Goal: Check status: Check status

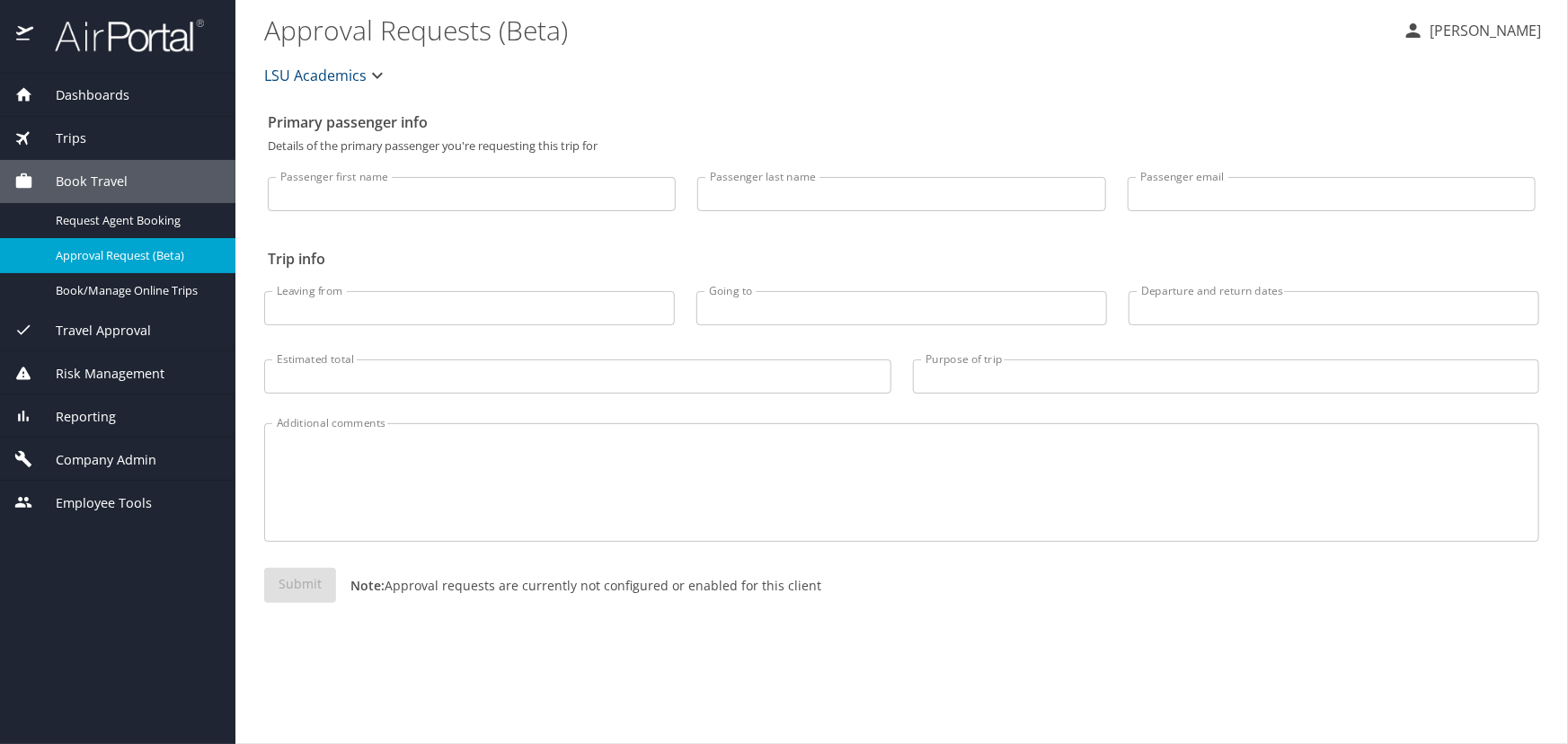
click at [104, 138] on div "Trips" at bounding box center [117, 138] width 206 height 20
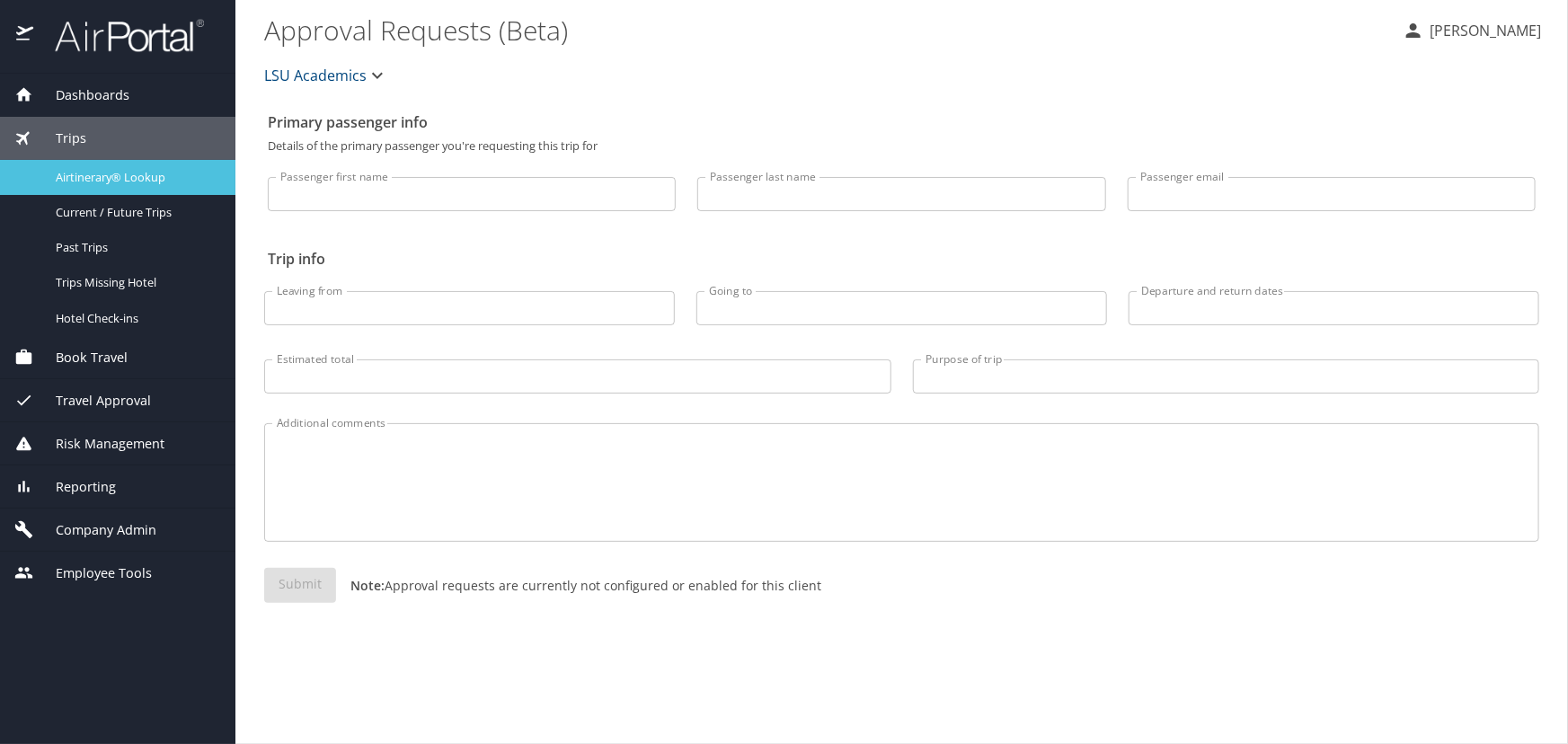
click at [113, 179] on span "Airtinerary® Lookup" at bounding box center [134, 177] width 158 height 17
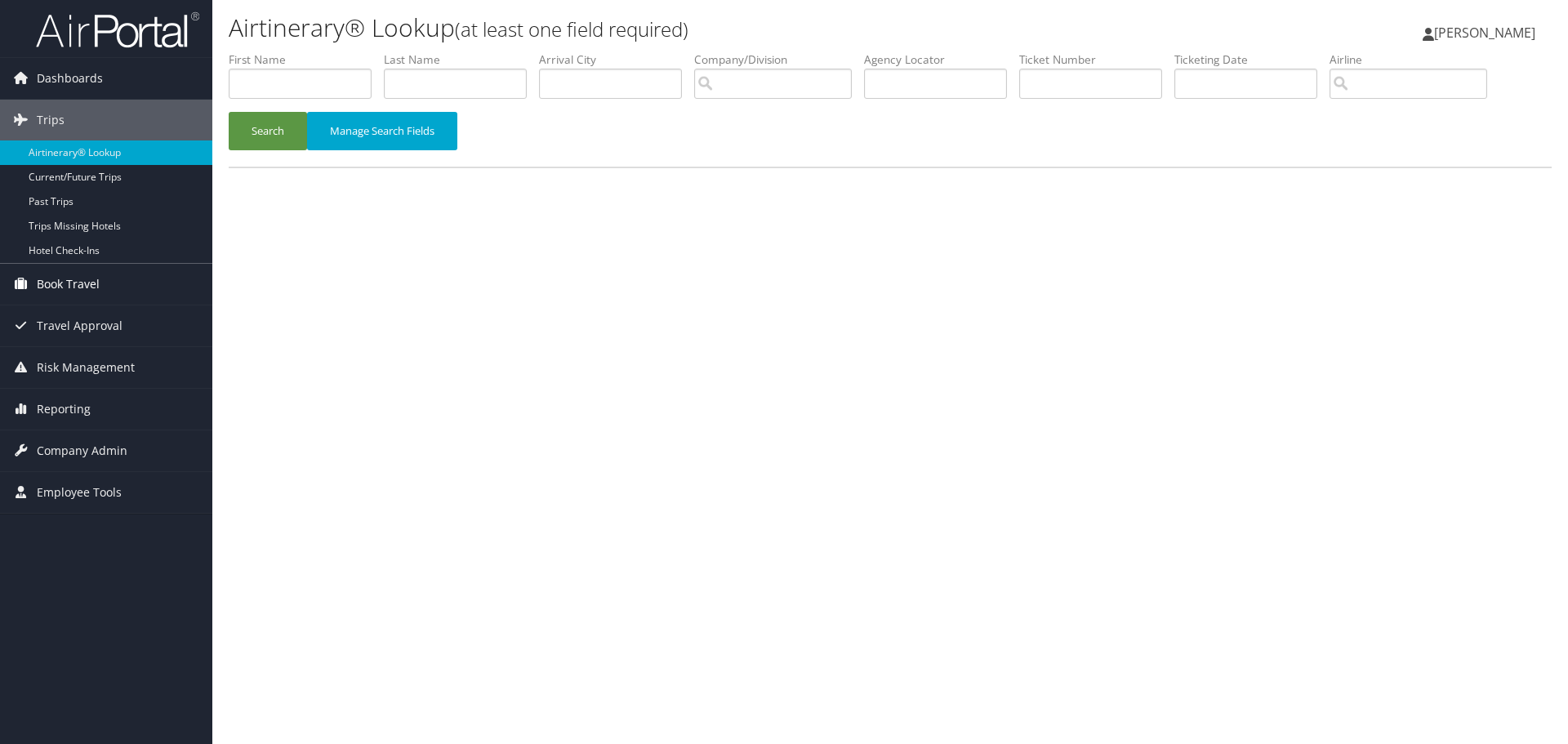
click at [105, 275] on link "Book Travel" at bounding box center [106, 284] width 212 height 41
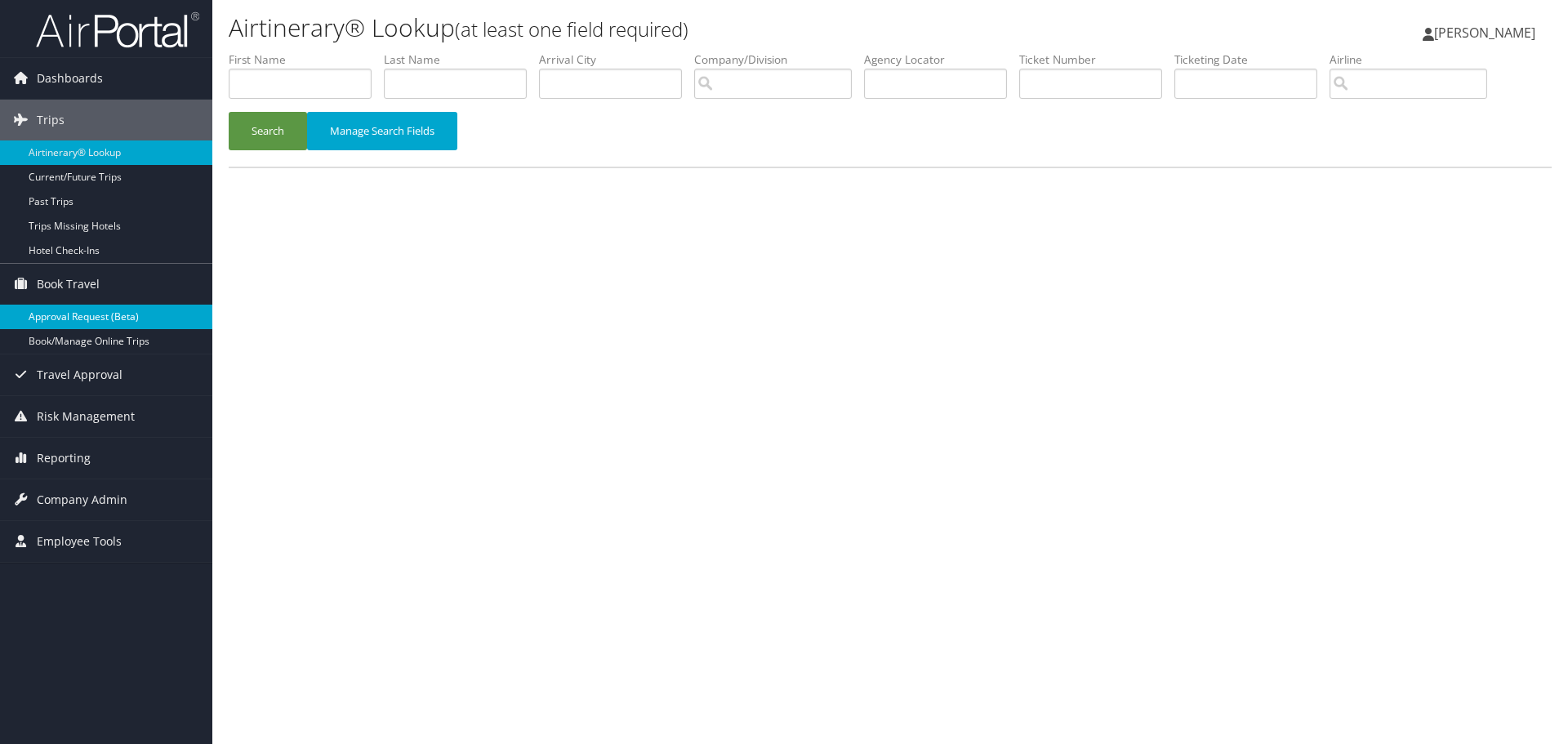
click at [105, 312] on link "Approval Request (Beta)" at bounding box center [106, 316] width 212 height 24
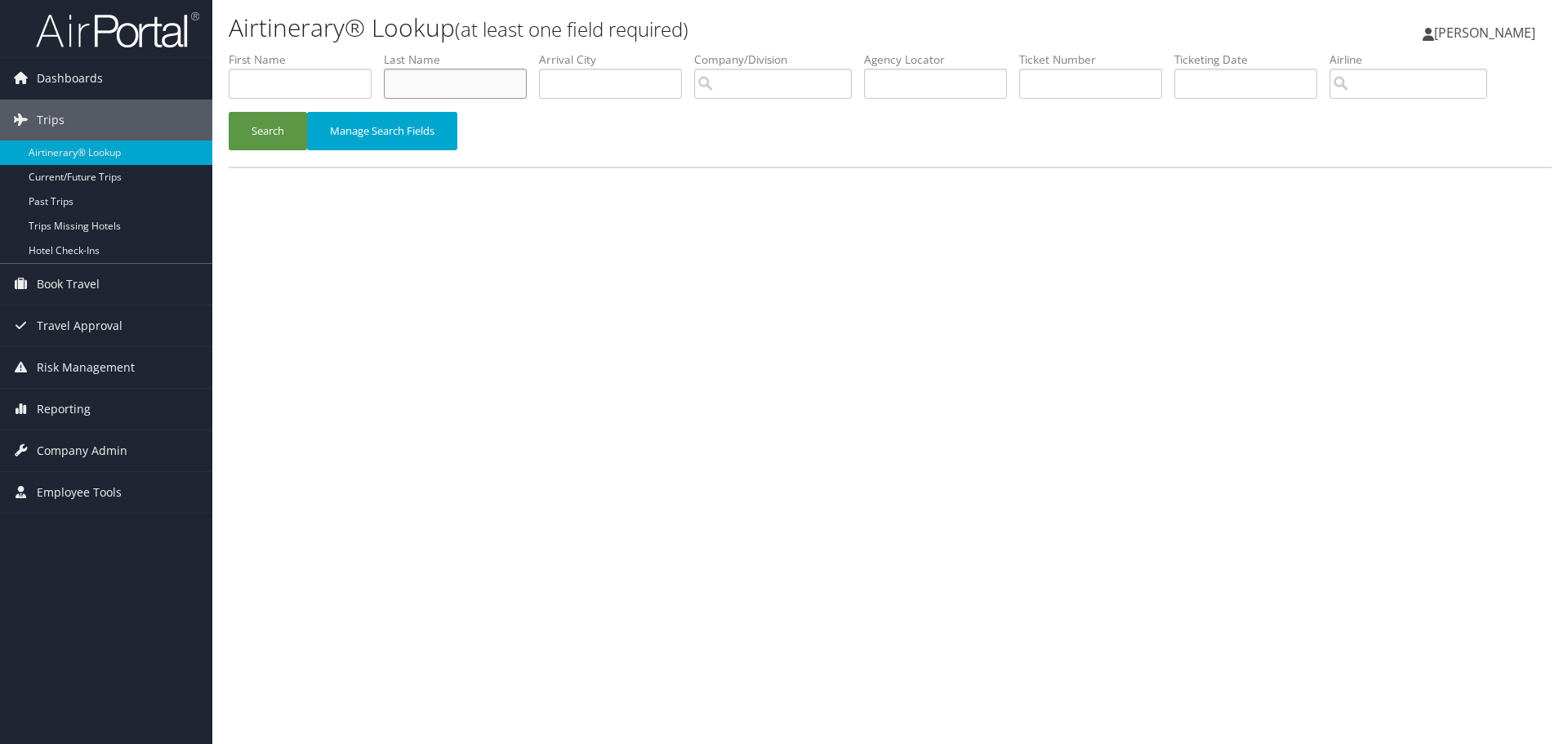
click at [473, 79] on input "text" at bounding box center [455, 83] width 143 height 30
type input "knapp"
click at [229, 112] on button "Search" at bounding box center [267, 131] width 78 height 39
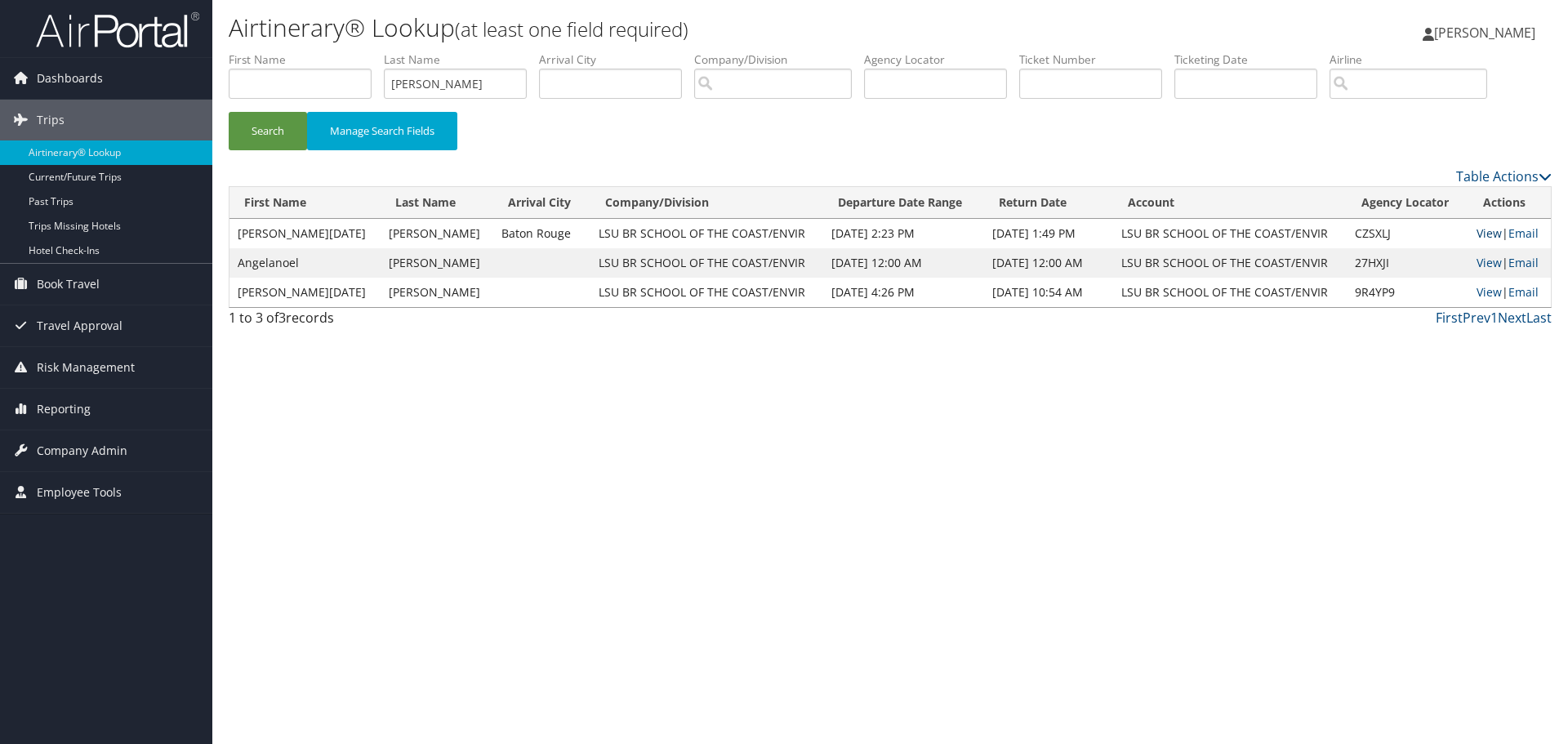
click at [1477, 231] on link "View" at bounding box center [1489, 232] width 25 height 15
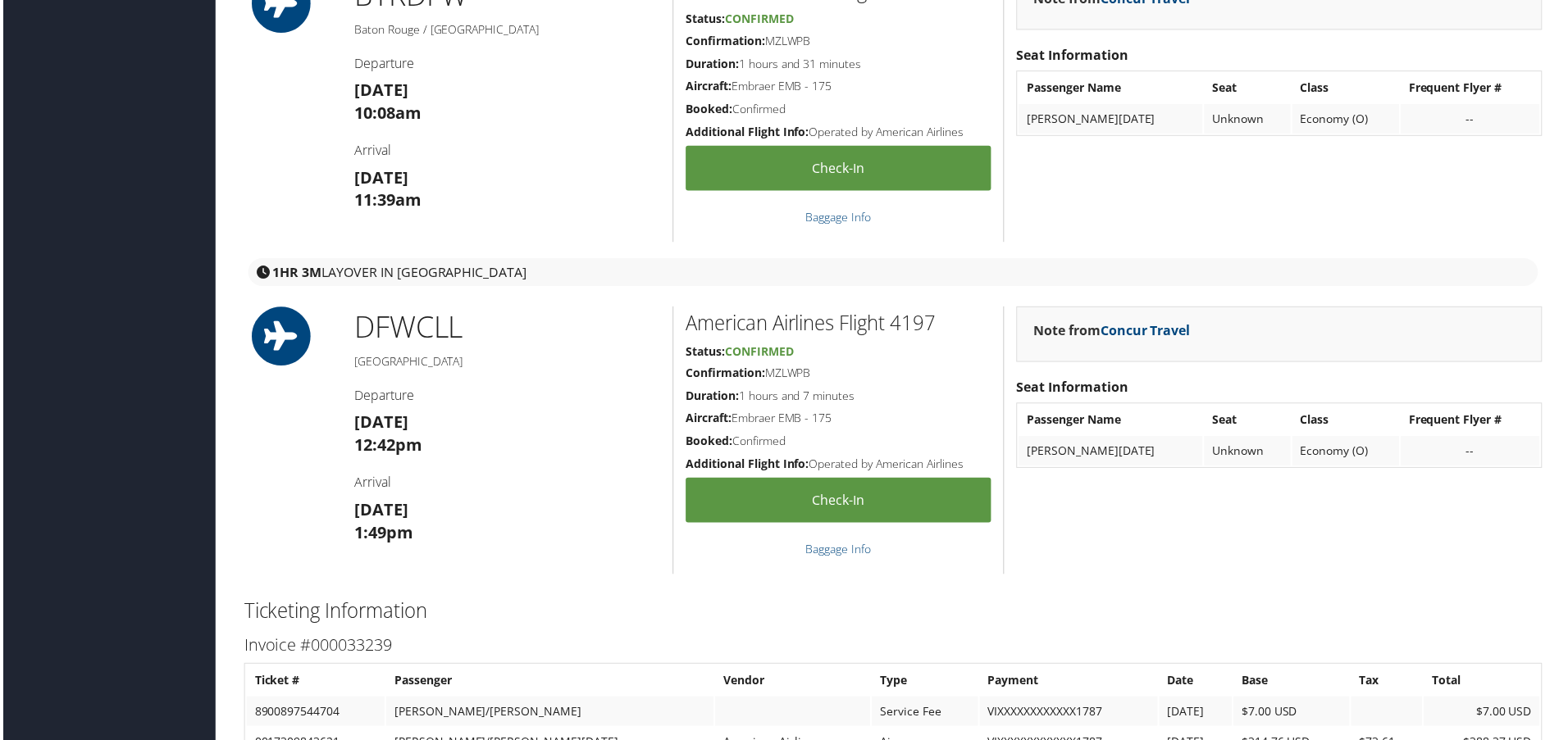
scroll to position [1856, 0]
